Goal: Transaction & Acquisition: Purchase product/service

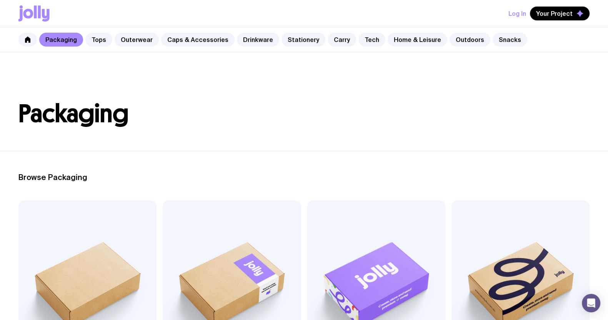
click at [235, 63] on header "Packaging" at bounding box center [304, 101] width 608 height 99
click at [104, 40] on link "Tops" at bounding box center [98, 40] width 27 height 14
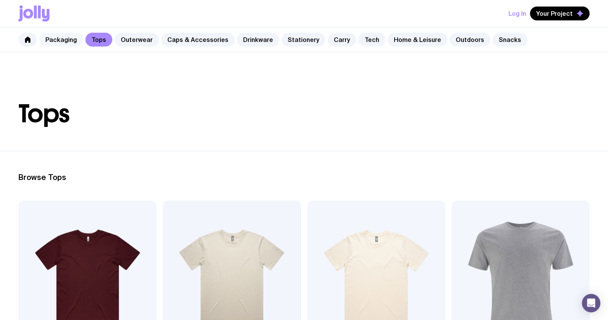
click at [57, 38] on link "Packaging" at bounding box center [61, 40] width 44 height 14
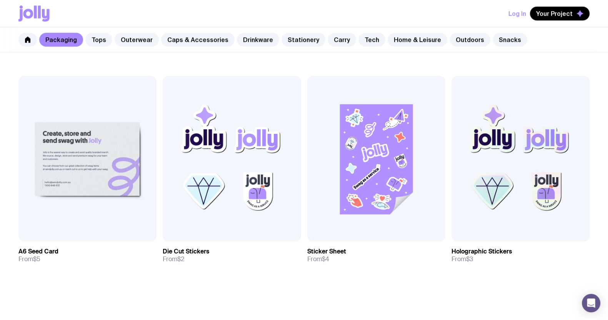
scroll to position [818, 0]
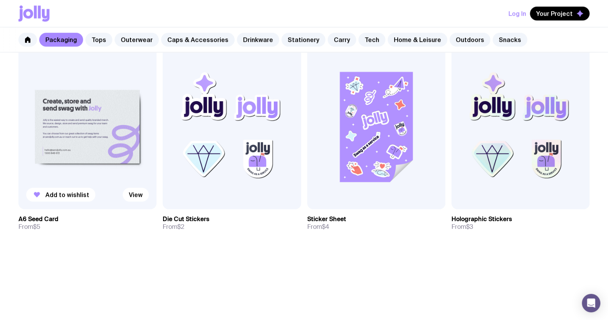
click at [94, 128] on img at bounding box center [87, 126] width 138 height 166
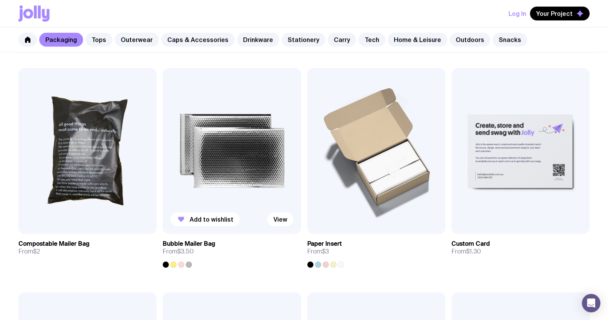
scroll to position [529, 0]
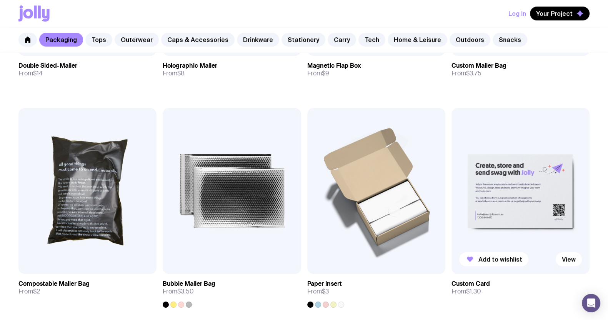
click at [515, 177] on img at bounding box center [521, 191] width 138 height 166
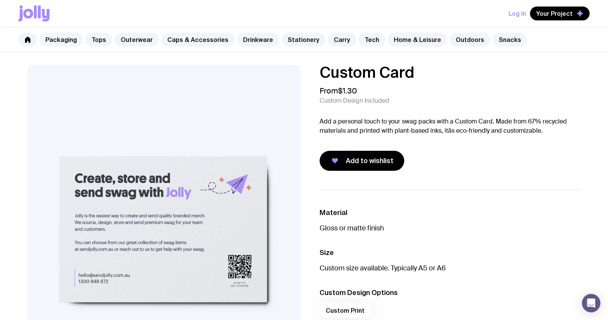
click at [437, 151] on div "Add to wishlist" at bounding box center [451, 161] width 262 height 20
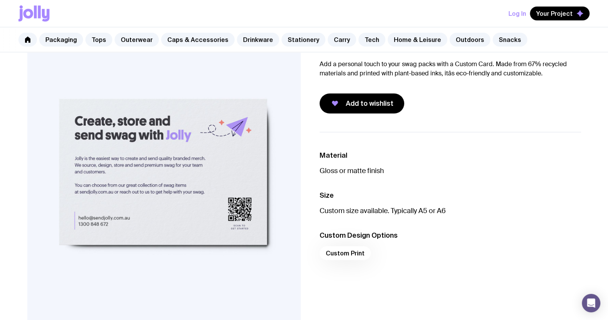
scroll to position [48, 0]
